Goal: Information Seeking & Learning: Learn about a topic

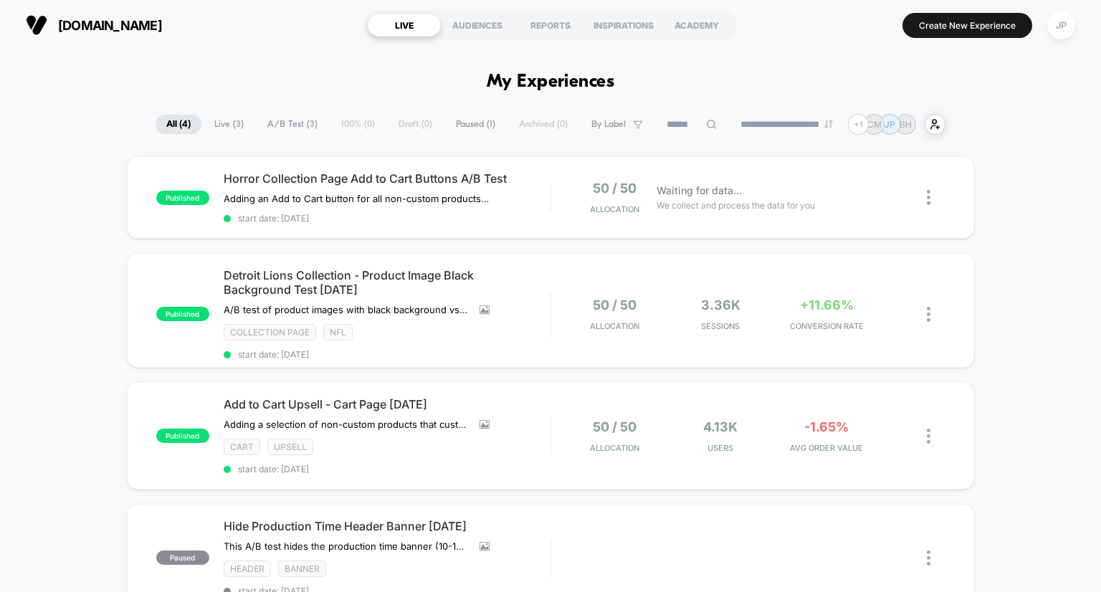
click at [75, 199] on div "published Horror Collection Page Add to Cart Buttons A/B Test Adding an Add to …" at bounding box center [550, 419] width 1101 height 527
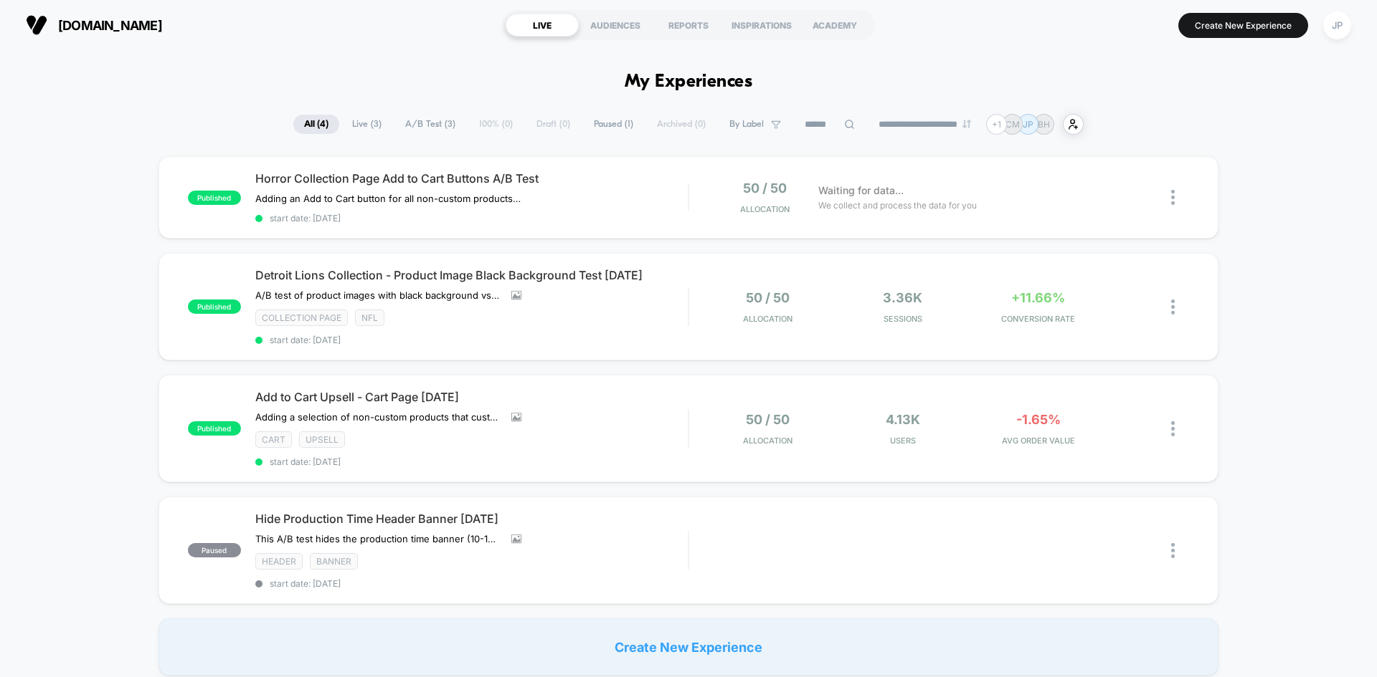
click at [1100, 222] on div "published Horror Collection Page Add to Cart Buttons A/B Test Adding an Add to …" at bounding box center [688, 416] width 1377 height 520
click at [609, 215] on span "start date: [DATE]" at bounding box center [471, 218] width 432 height 11
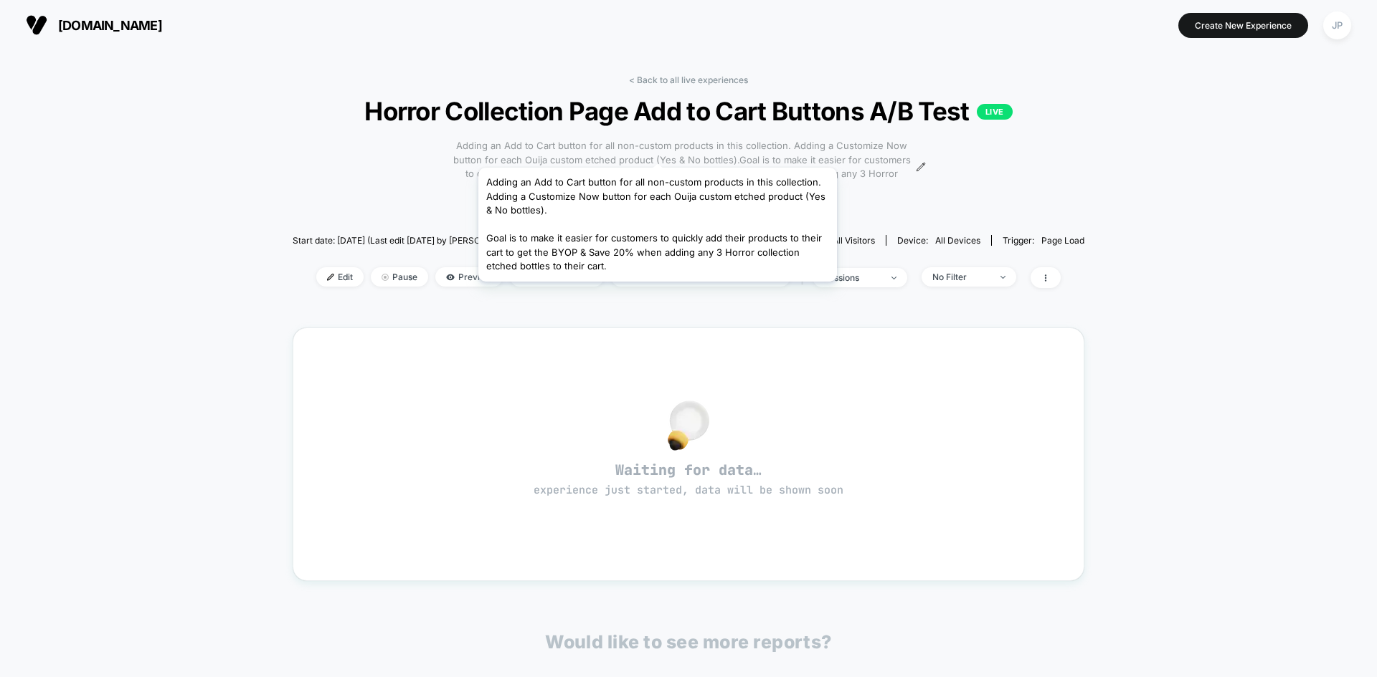
click at [657, 151] on span "Adding an Add to Cart button for all non-custom products in this collection. Ad…" at bounding box center [681, 167] width 461 height 56
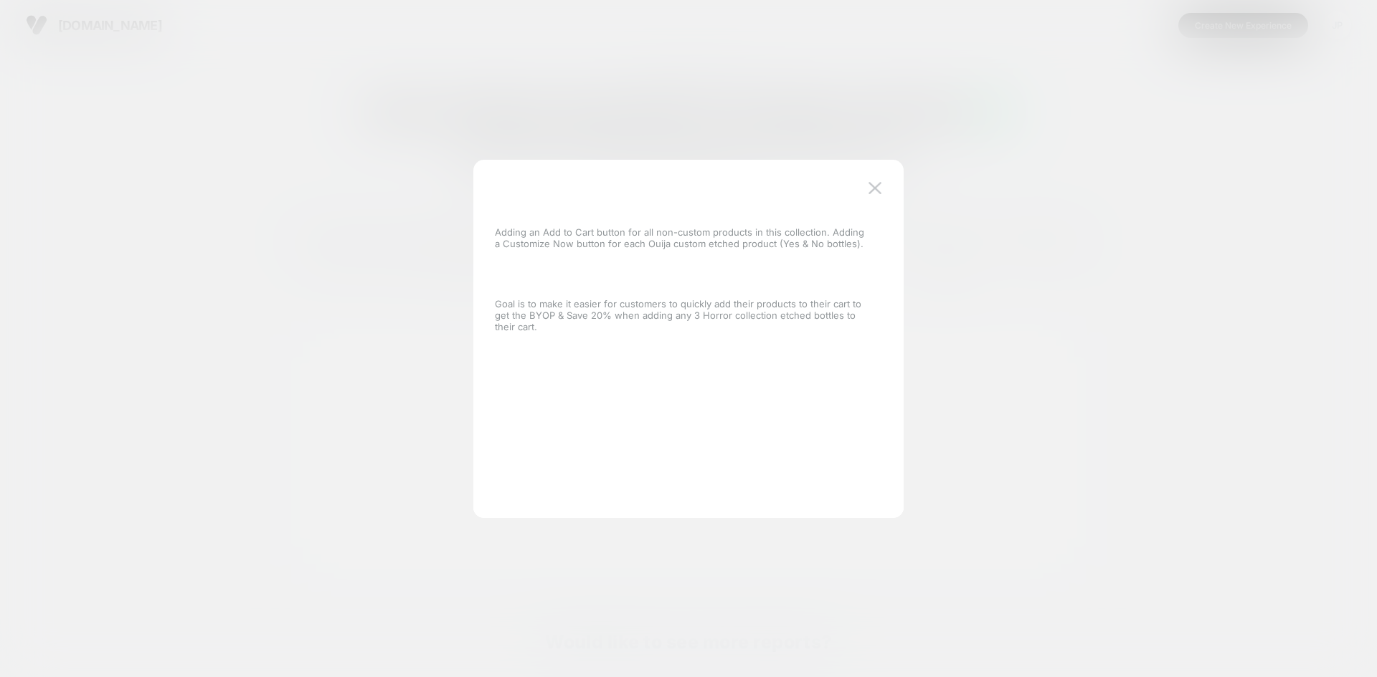
click at [498, 231] on p "Adding an Add to Cart button for all non-custom products in this collection. Ad…" at bounding box center [681, 238] width 373 height 23
click at [496, 232] on p "Adding an Add to Cart button for all non-custom products in this collection. Ad…" at bounding box center [681, 238] width 373 height 23
click at [881, 197] on button at bounding box center [875, 189] width 22 height 22
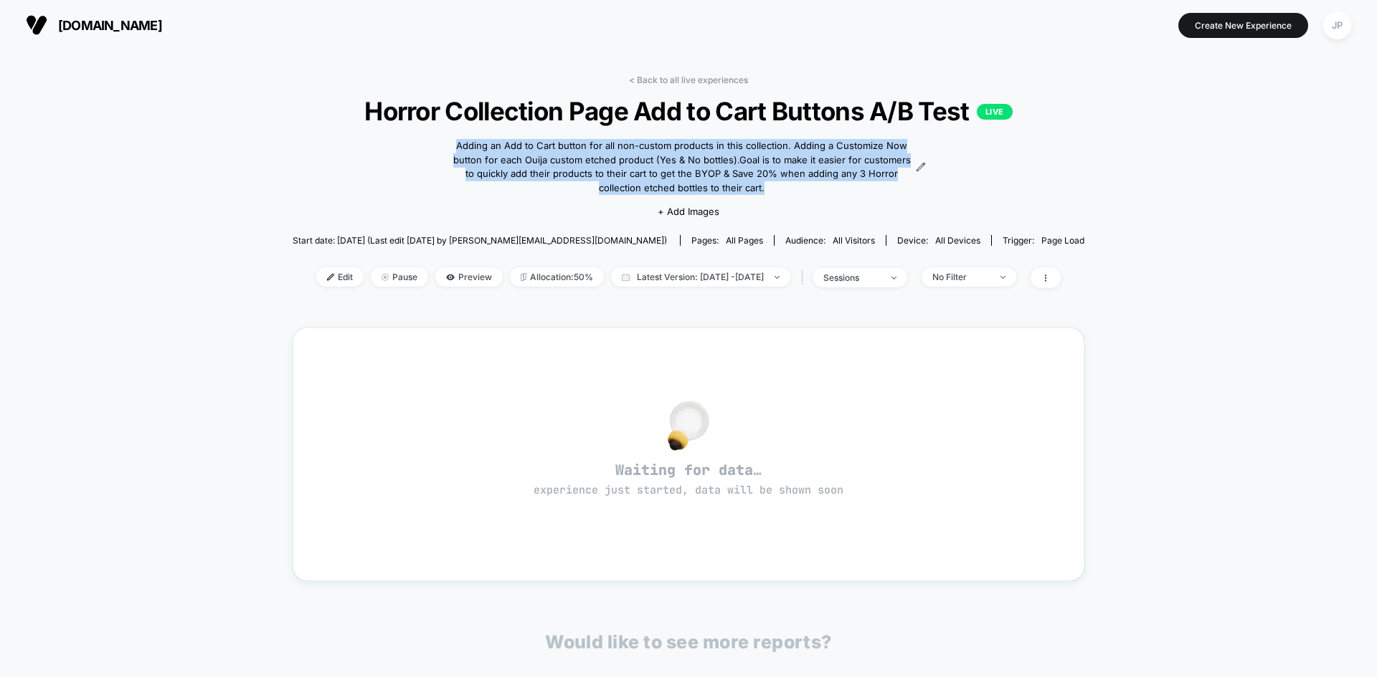
drag, startPoint x: 386, startPoint y: 138, endPoint x: 756, endPoint y: 199, distance: 374.9
click at [756, 199] on div "< Back to all live experiences Horror Collection Page Add to Cart Buttons A/B T…" at bounding box center [688, 191] width 791 height 232
copy span "Adding an Add to Cart button for all non-custom products in this collection. Ad…"
click at [758, 199] on div "Adding an Add to Cart button for all non-custom products in this collection. Ad…" at bounding box center [688, 177] width 475 height 102
